Goal: Task Accomplishment & Management: Manage account settings

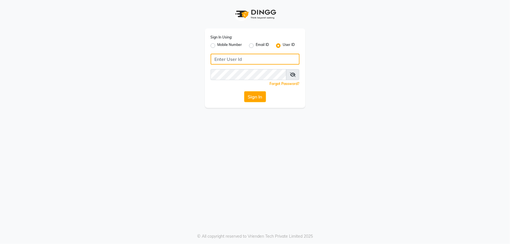
click at [226, 59] on input "Username" at bounding box center [255, 59] width 89 height 11
type input "e2836-01"
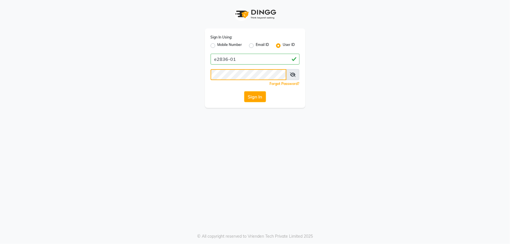
click at [244, 91] on button "Sign In" at bounding box center [255, 96] width 22 height 11
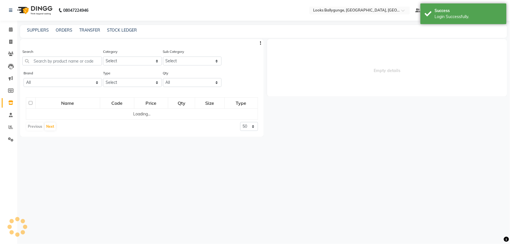
select select
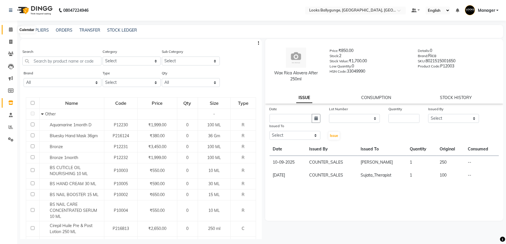
click at [11, 29] on icon at bounding box center [11, 29] width 4 height 4
